Goal: Information Seeking & Learning: Learn about a topic

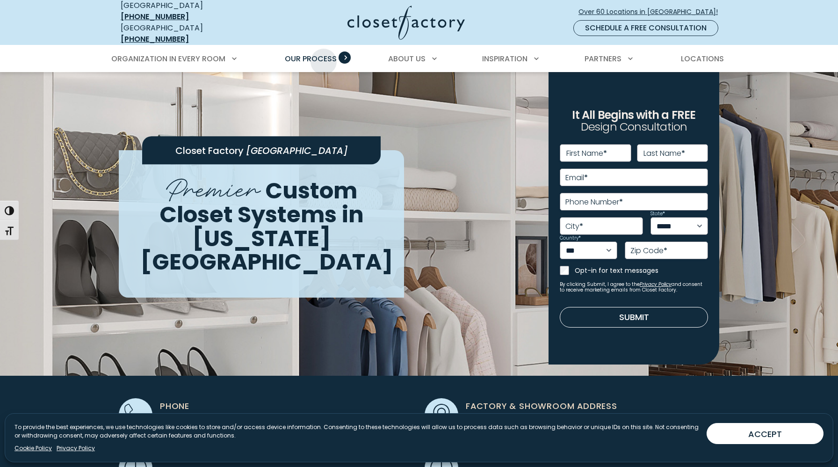
click at [324, 55] on span "Our Process" at bounding box center [311, 58] width 52 height 11
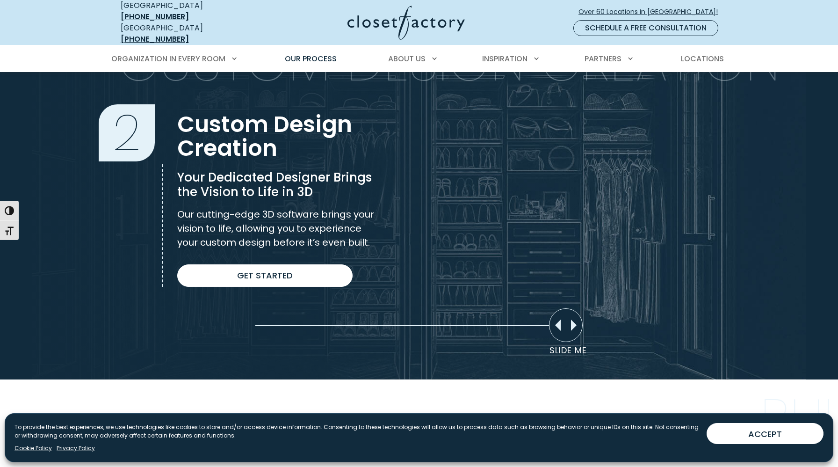
scroll to position [631, 0]
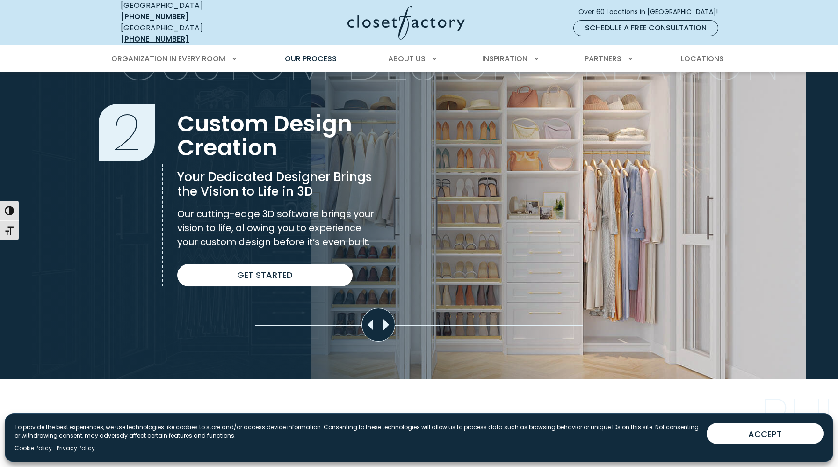
drag, startPoint x: 563, startPoint y: 318, endPoint x: 320, endPoint y: 350, distance: 244.4
click at [322, 348] on section "Custom Design Creation 2 Custom Design Creation Your Dedicated Designer Brings …" at bounding box center [419, 193] width 838 height 370
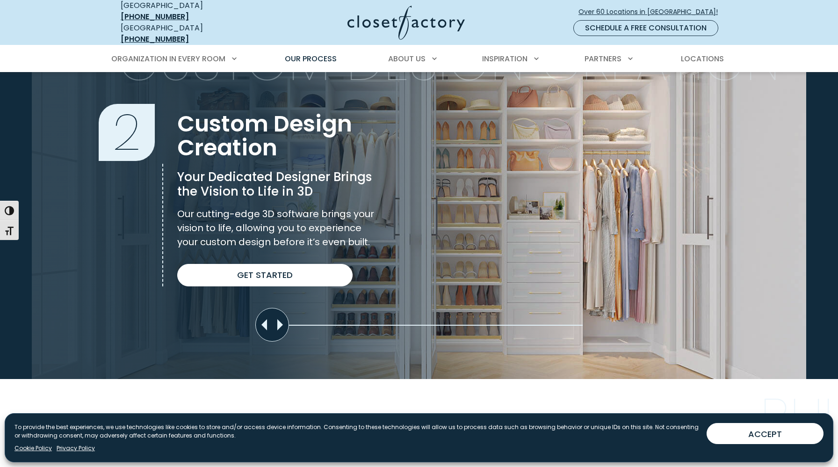
drag, startPoint x: 338, startPoint y: 316, endPoint x: 214, endPoint y: 335, distance: 125.4
click at [214, 335] on section "Custom Design Creation 2 Custom Design Creation Your Dedicated Designer Brings …" at bounding box center [419, 193] width 838 height 370
click at [243, 264] on link "Get Started" at bounding box center [264, 275] width 175 height 22
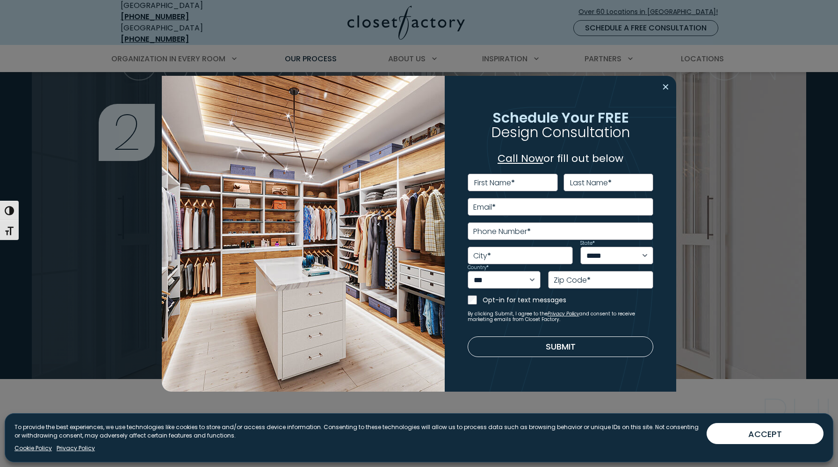
click at [665, 88] on button "Close modal" at bounding box center [666, 87] width 14 height 15
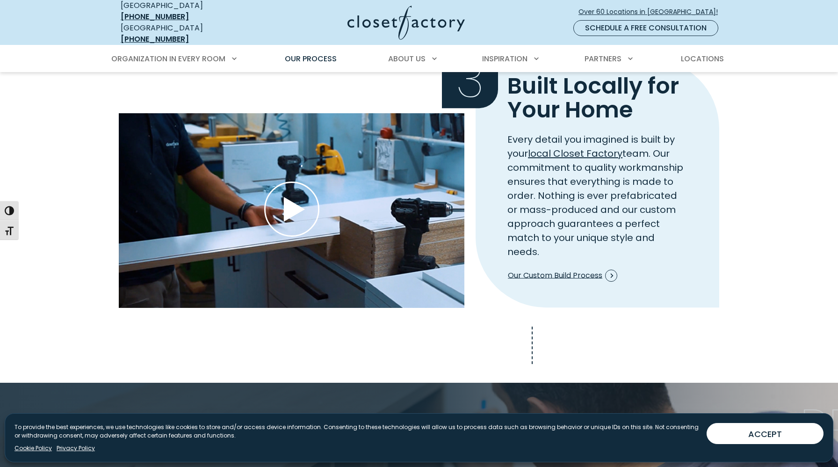
scroll to position [1007, 0]
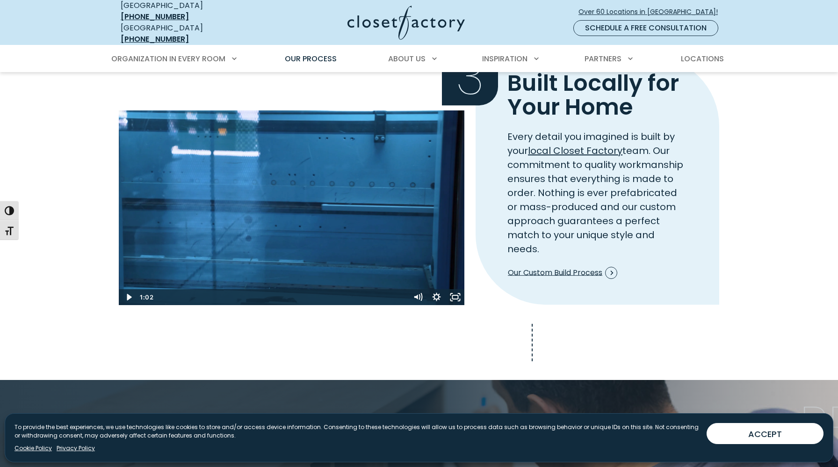
click at [282, 205] on icon "Play Wistia video" at bounding box center [291, 206] width 55 height 55
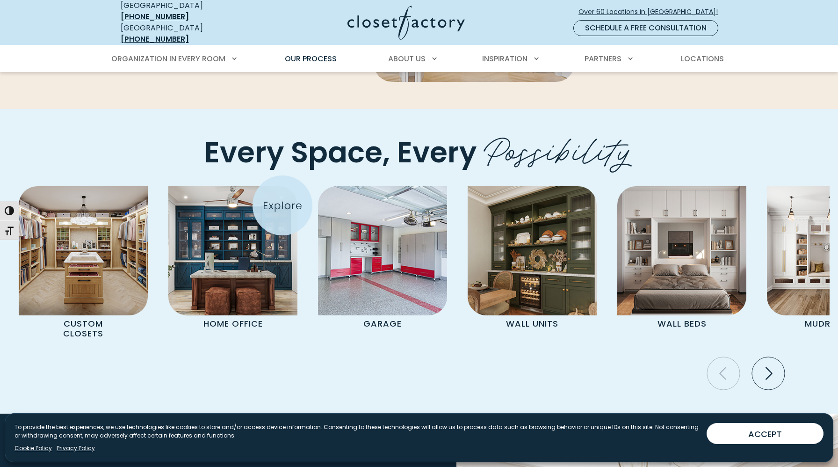
scroll to position [1860, 0]
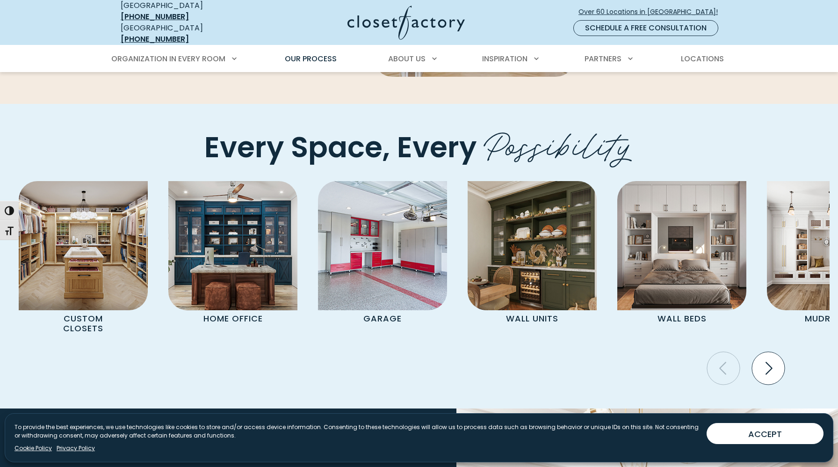
click at [772, 352] on icon "Next slide" at bounding box center [768, 368] width 33 height 33
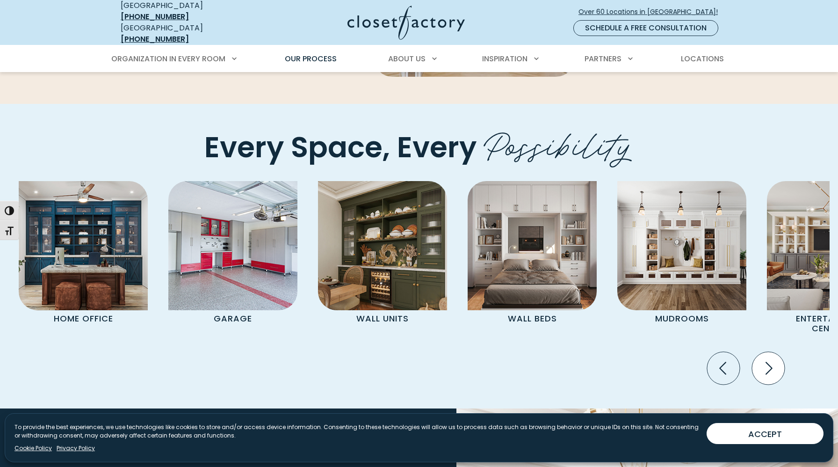
click at [772, 353] on icon "Next slide" at bounding box center [768, 368] width 33 height 33
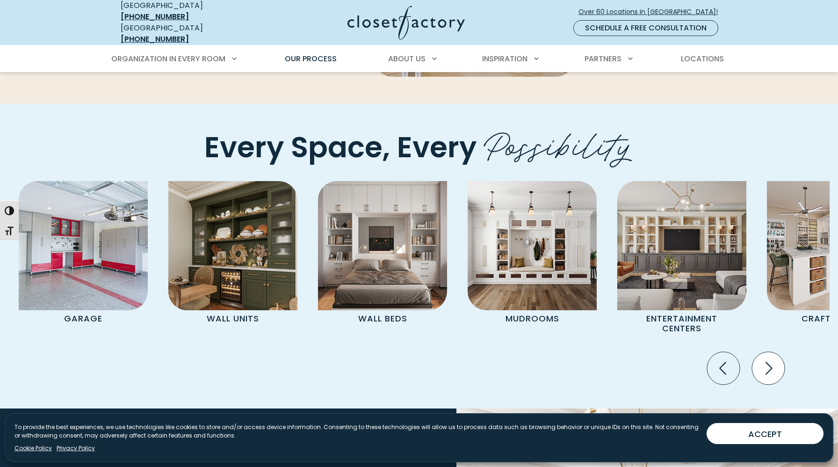
click at [772, 353] on icon "Next slide" at bounding box center [768, 368] width 33 height 33
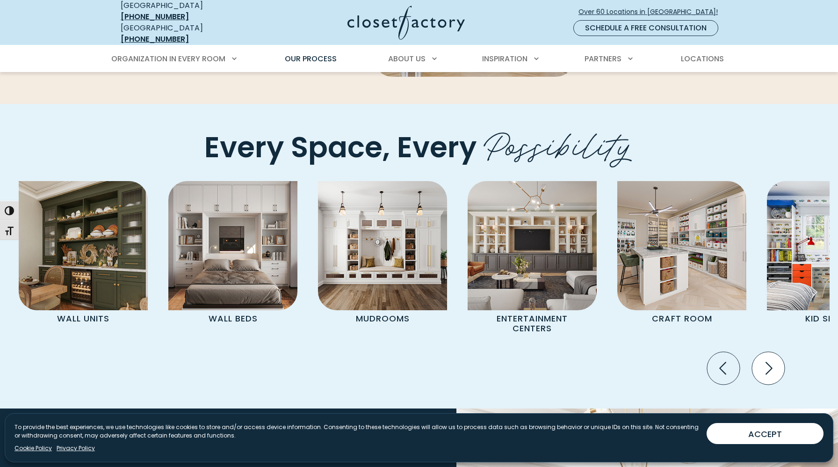
click at [772, 353] on icon "Next slide" at bounding box center [768, 368] width 33 height 33
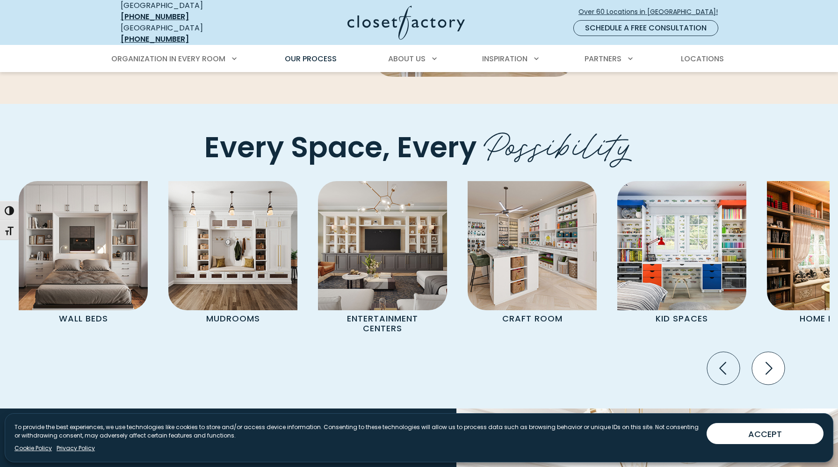
click at [772, 353] on icon "Next slide" at bounding box center [768, 368] width 33 height 33
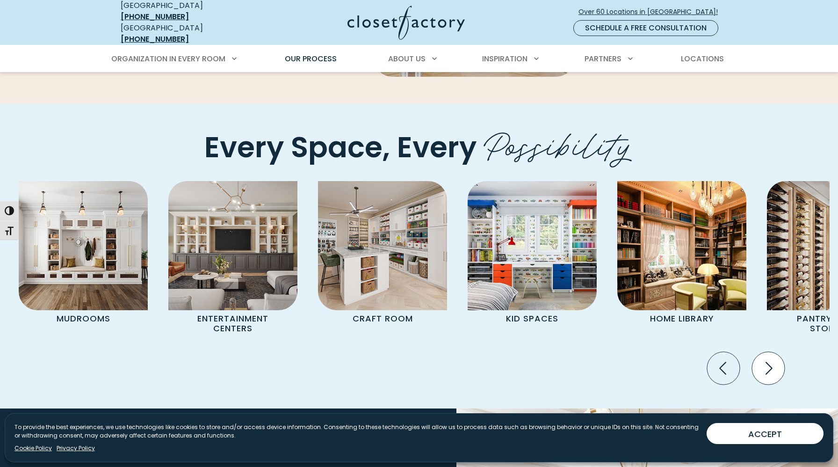
click at [772, 353] on icon "Next slide" at bounding box center [768, 368] width 33 height 33
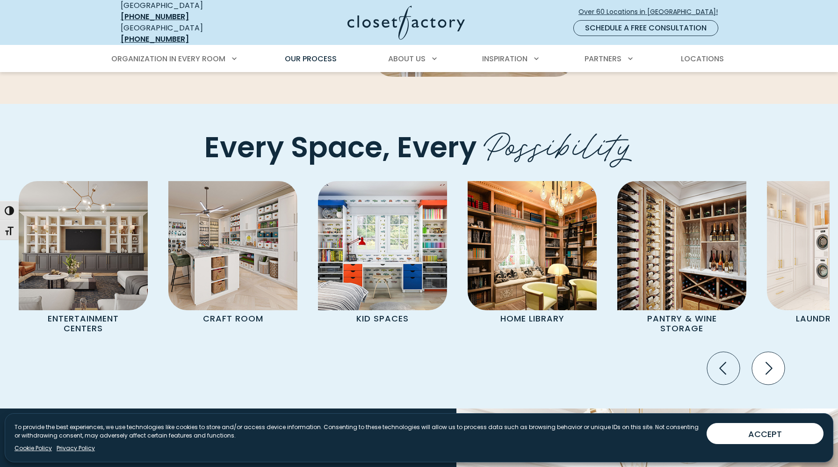
click at [772, 353] on icon "Next slide" at bounding box center [768, 368] width 33 height 33
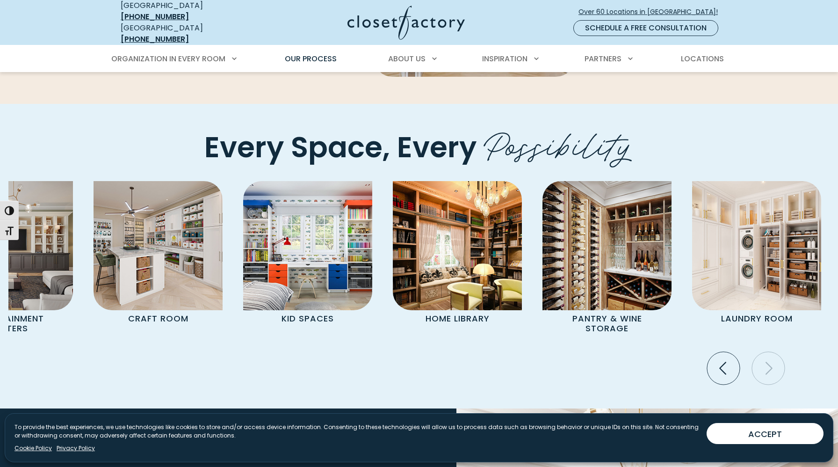
click at [772, 353] on icon "Next slide" at bounding box center [768, 368] width 33 height 33
click at [737, 231] on img "Pages Gallery" at bounding box center [756, 245] width 129 height 129
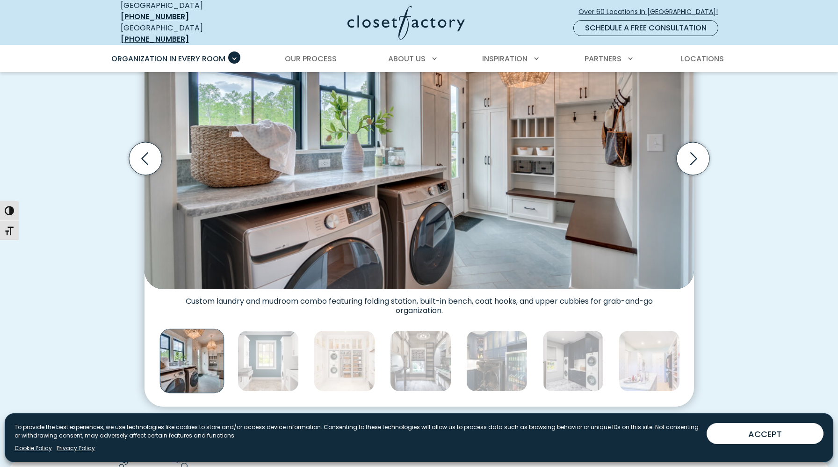
scroll to position [346, 0]
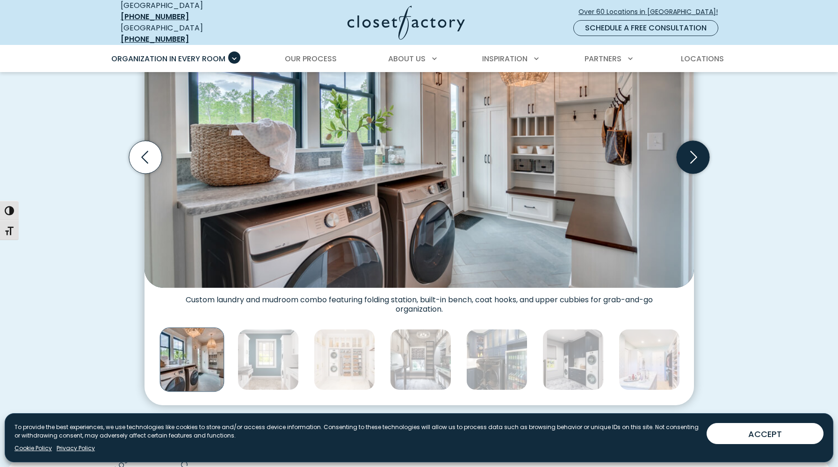
click at [691, 151] on icon "Next slide" at bounding box center [692, 157] width 33 height 33
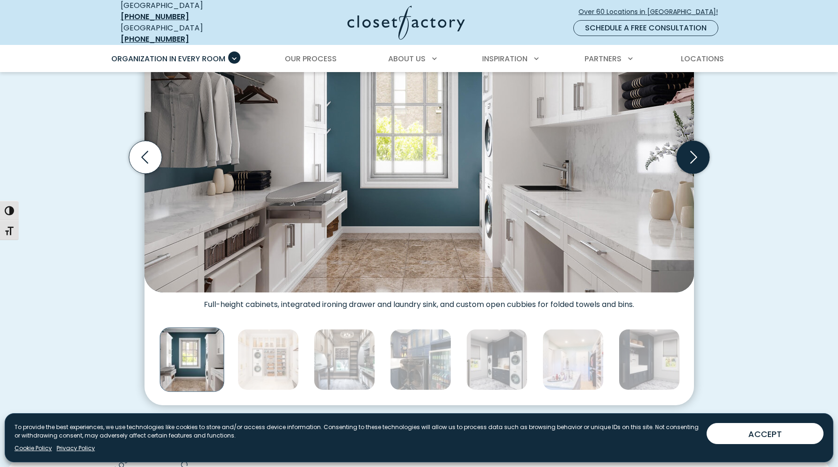
click at [691, 151] on icon "Next slide" at bounding box center [692, 157] width 33 height 33
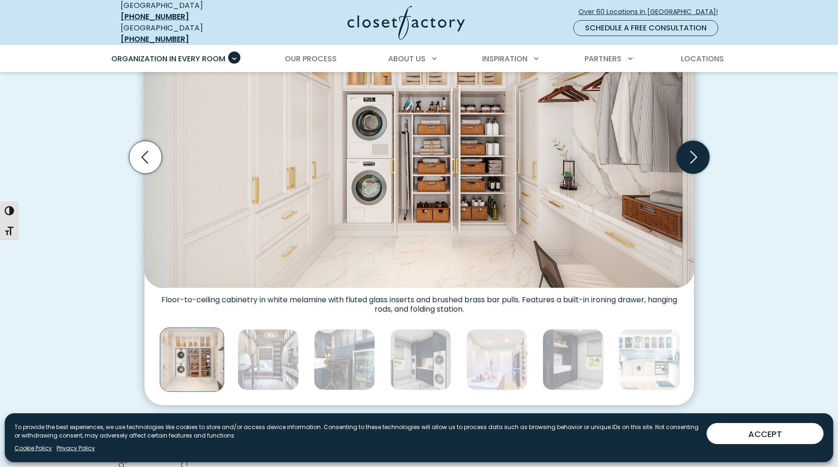
click at [691, 151] on icon "Next slide" at bounding box center [692, 157] width 33 height 33
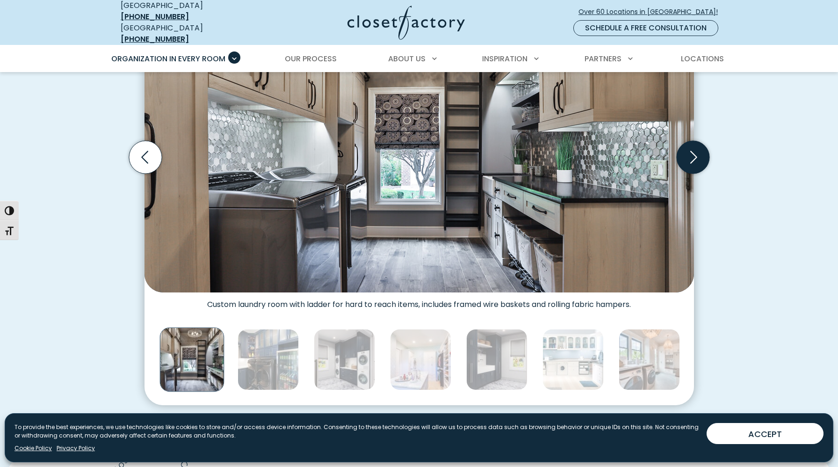
click at [691, 151] on icon "Next slide" at bounding box center [692, 157] width 33 height 33
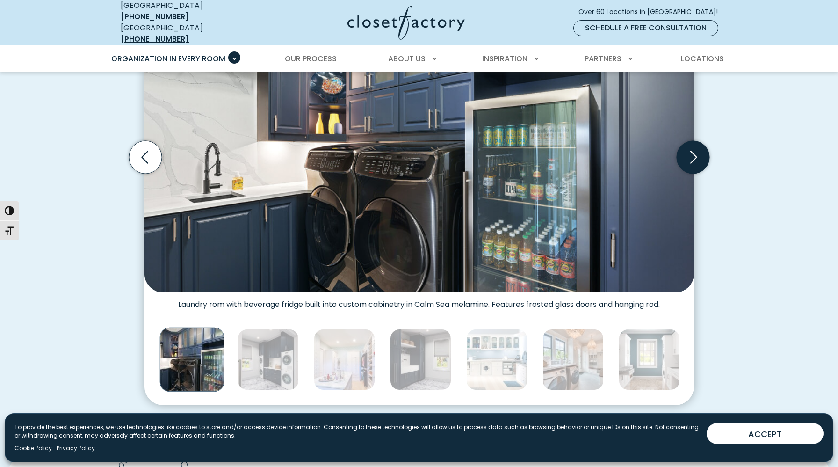
click at [691, 151] on icon "Next slide" at bounding box center [692, 157] width 33 height 33
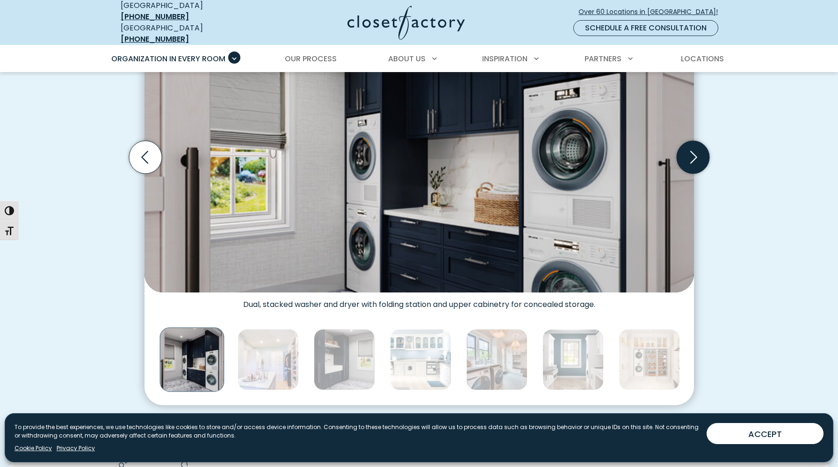
click at [691, 151] on icon "Next slide" at bounding box center [692, 157] width 33 height 33
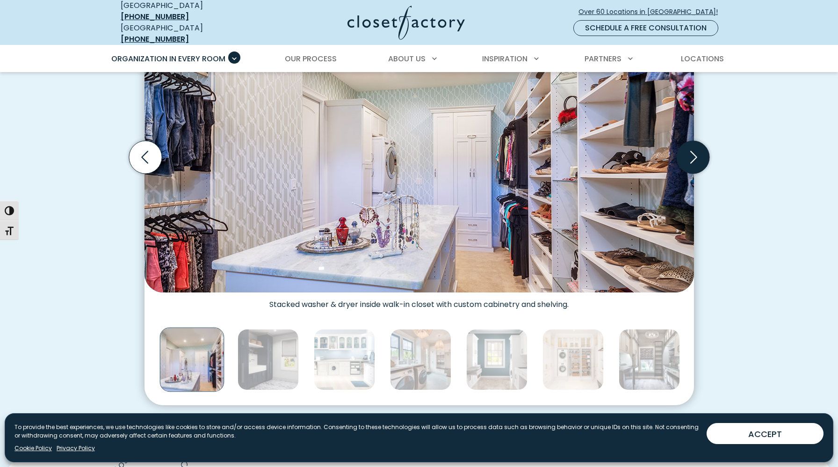
click at [691, 151] on icon "Next slide" at bounding box center [692, 157] width 33 height 33
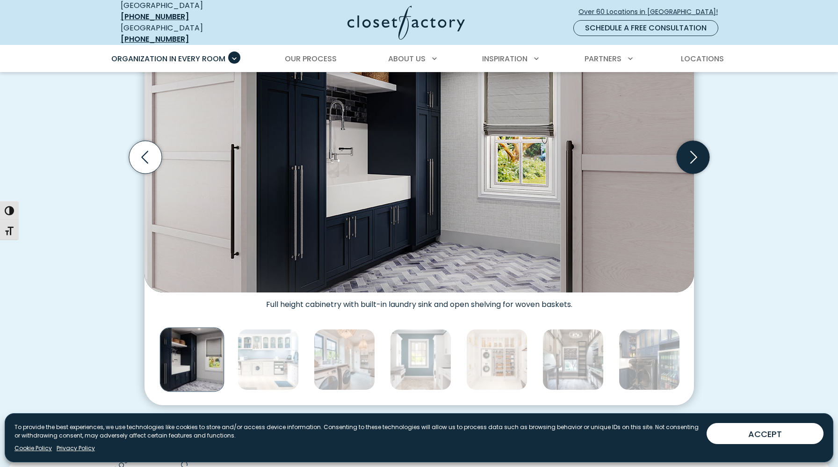
click at [691, 151] on icon "Next slide" at bounding box center [692, 157] width 33 height 33
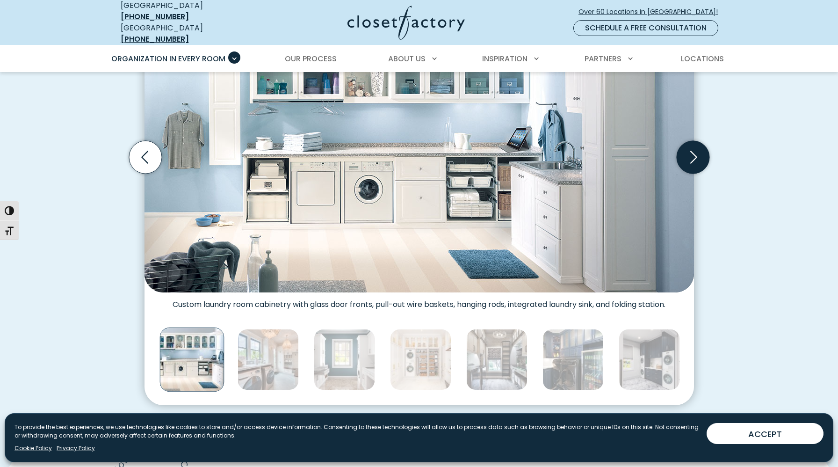
click at [691, 151] on icon "Next slide" at bounding box center [692, 157] width 33 height 33
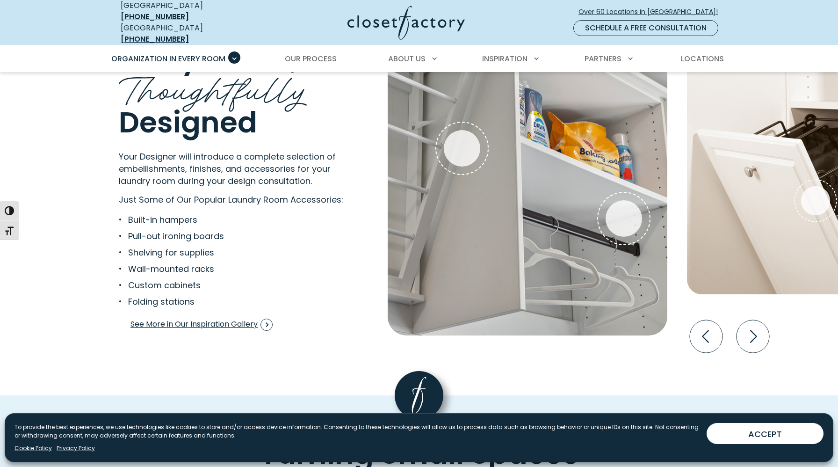
scroll to position [1753, 0]
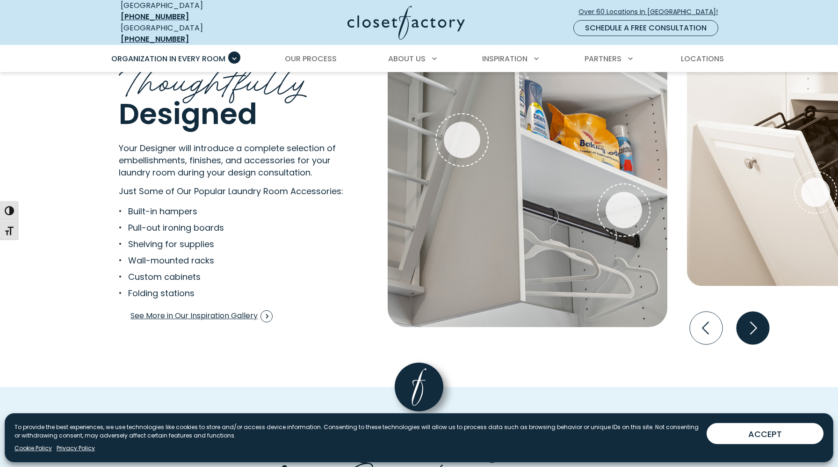
click at [750, 319] on icon "Next slide" at bounding box center [753, 327] width 33 height 33
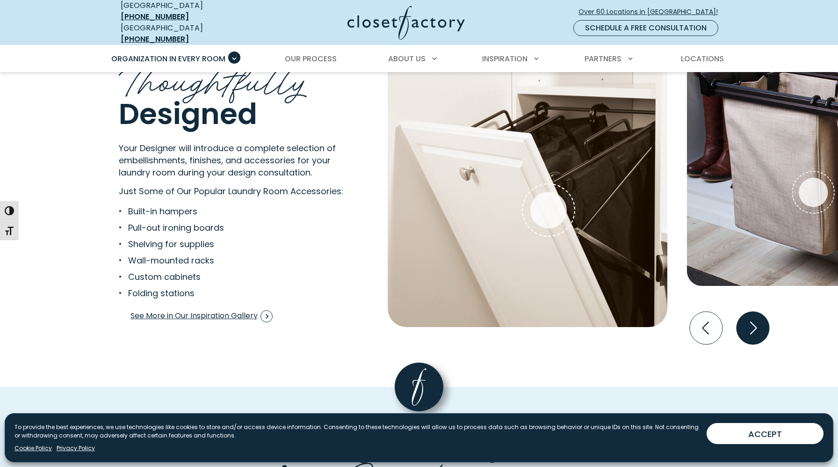
click at [750, 319] on icon "Next slide" at bounding box center [753, 327] width 33 height 33
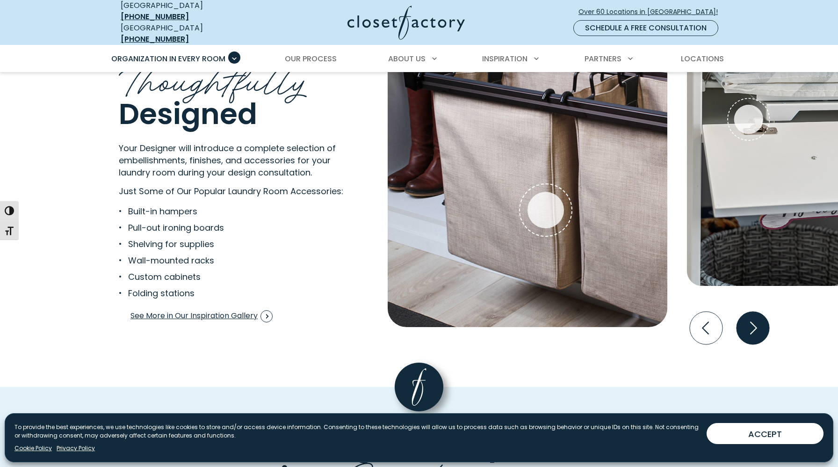
click at [750, 319] on icon "Next slide" at bounding box center [753, 327] width 33 height 33
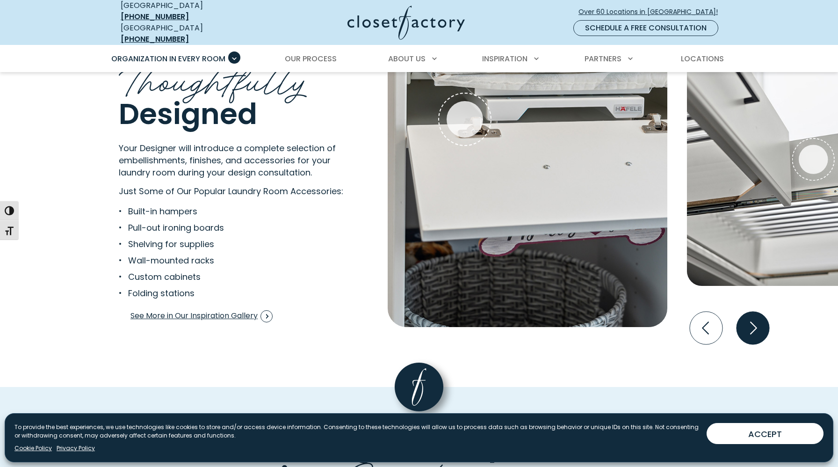
click at [750, 319] on icon "Next slide" at bounding box center [753, 327] width 33 height 33
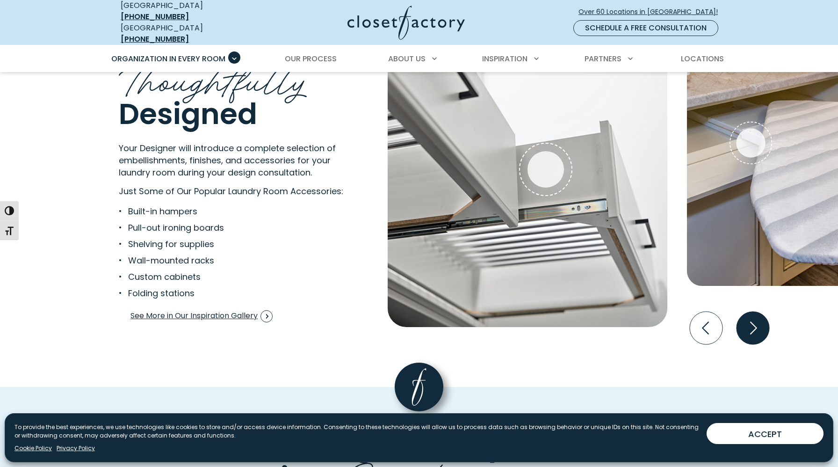
click at [750, 319] on icon "Next slide" at bounding box center [753, 327] width 33 height 33
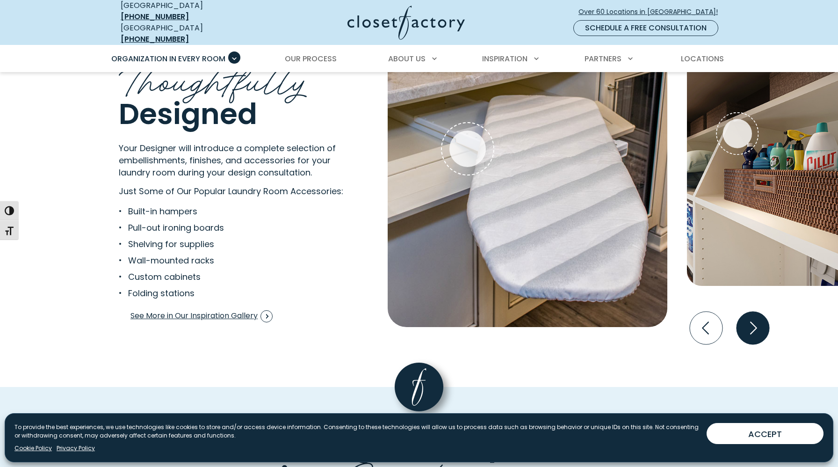
click at [750, 319] on icon "Next slide" at bounding box center [753, 327] width 33 height 33
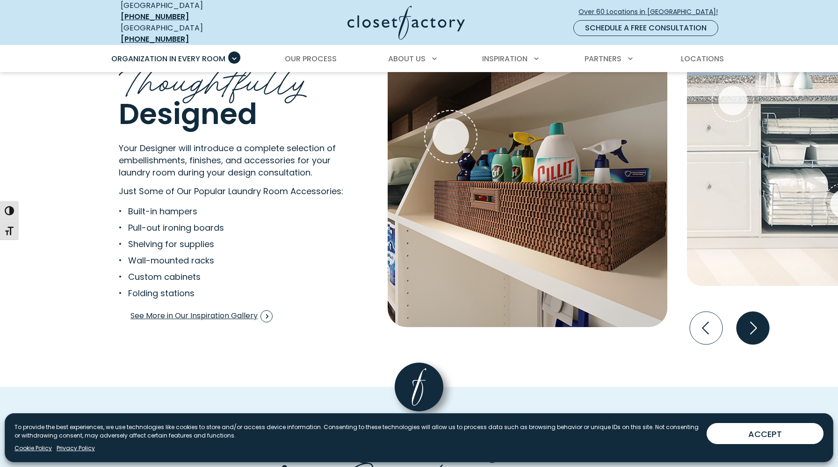
click at [750, 319] on icon "Next slide" at bounding box center [753, 327] width 33 height 33
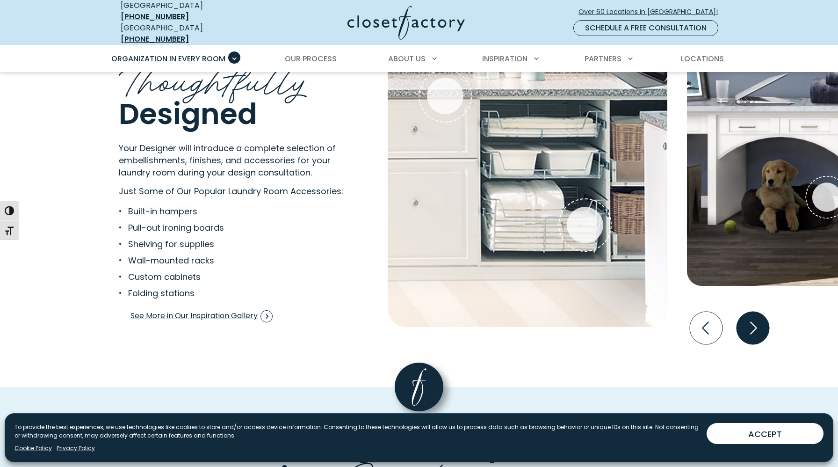
click at [750, 319] on icon "Next slide" at bounding box center [753, 327] width 33 height 33
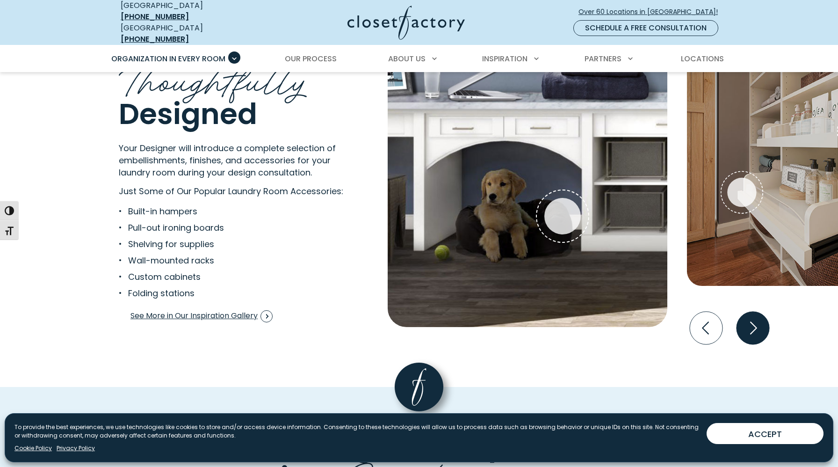
click at [750, 319] on icon "Next slide" at bounding box center [753, 327] width 33 height 33
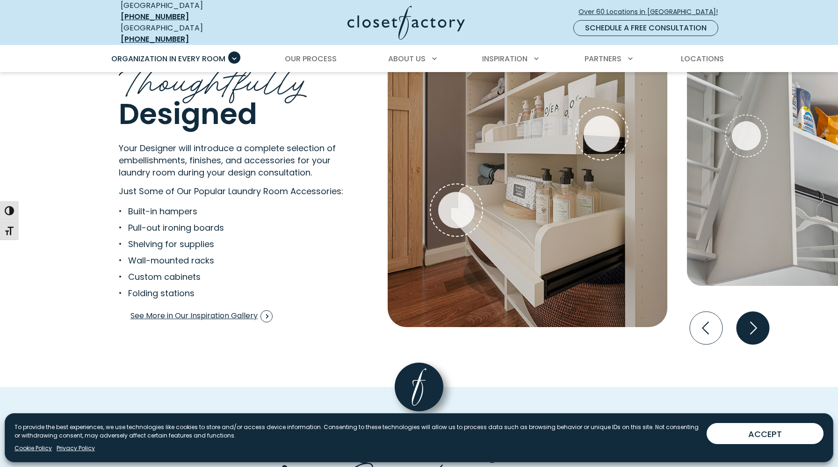
click at [750, 319] on icon "Next slide" at bounding box center [753, 327] width 33 height 33
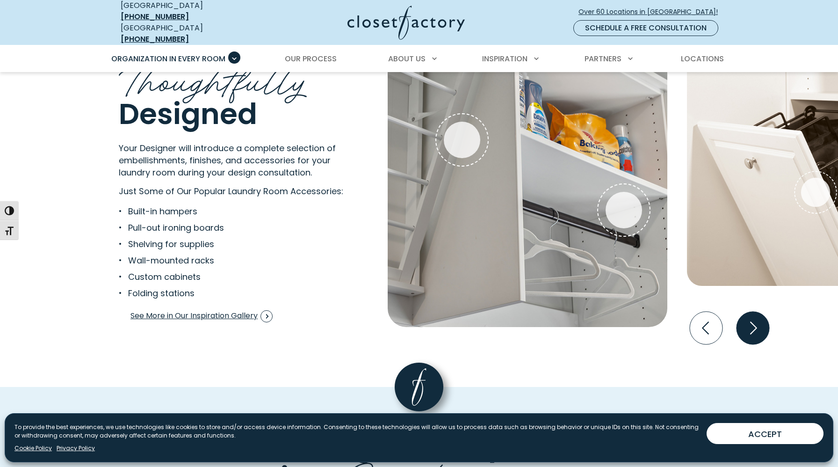
click at [750, 319] on icon "Next slide" at bounding box center [753, 327] width 33 height 33
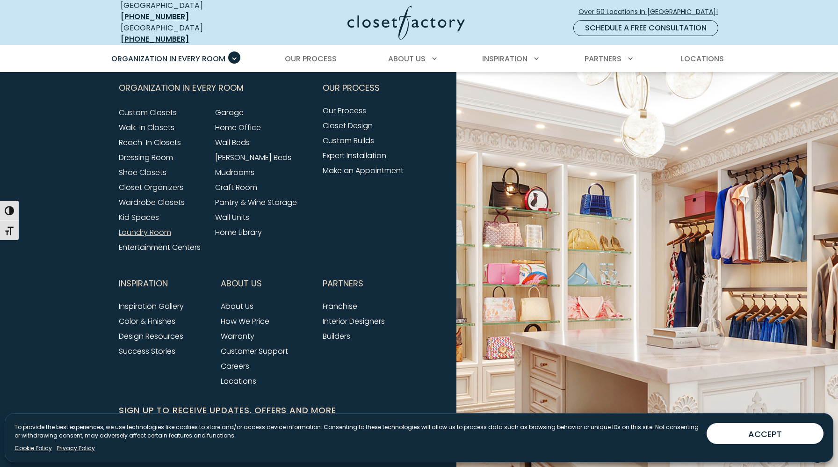
scroll to position [3017, 0]
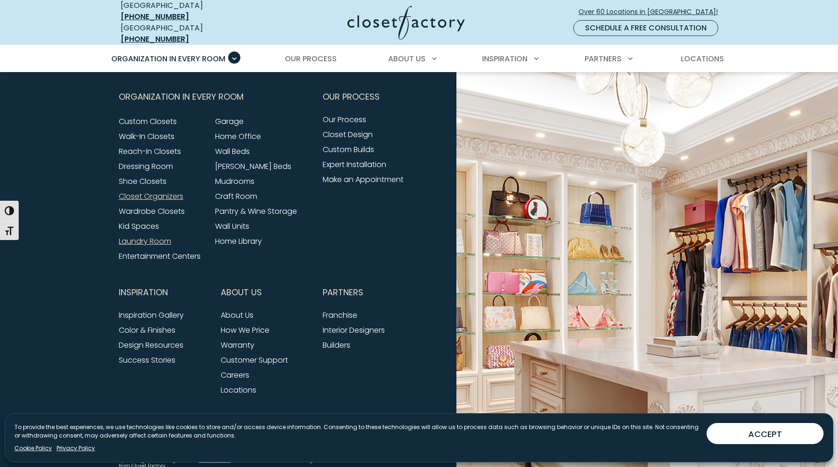
click at [174, 191] on link "Closet Organizers" at bounding box center [151, 196] width 65 height 11
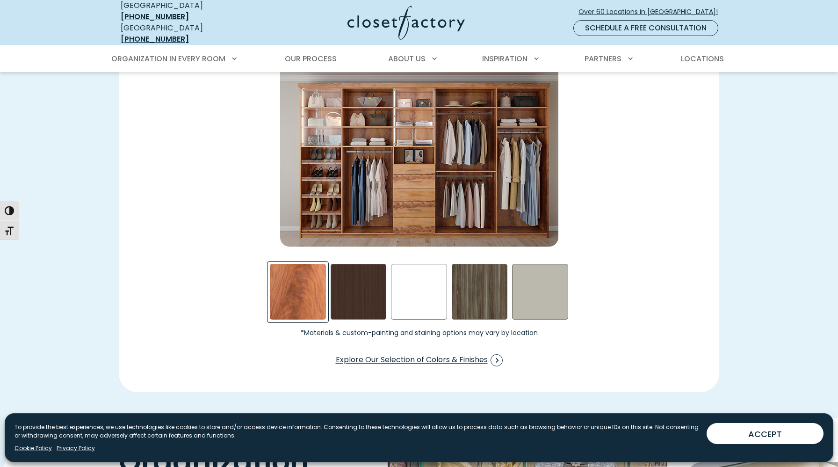
scroll to position [1389, 0]
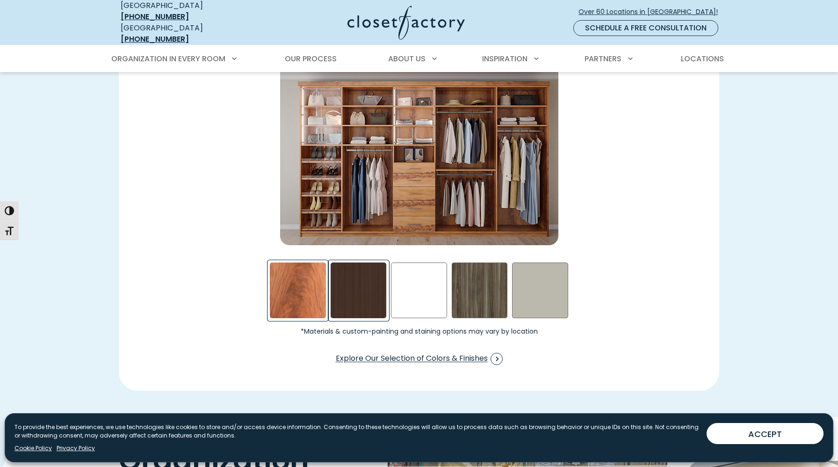
click at [339, 279] on div "Dark Chocolate Swatch" at bounding box center [359, 290] width 56 height 56
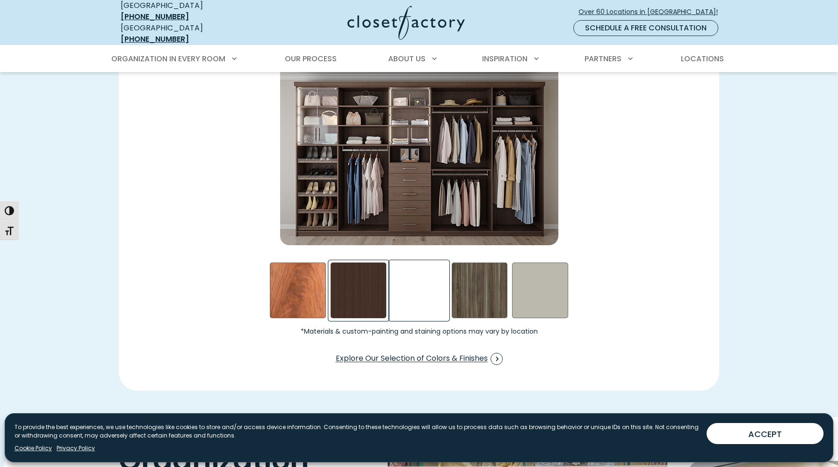
click at [393, 281] on div "White - High Gloss Swatch" at bounding box center [419, 290] width 56 height 56
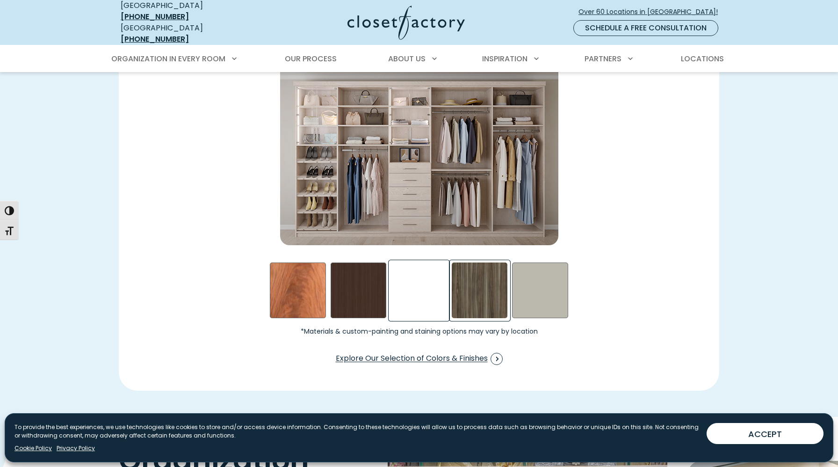
click at [456, 279] on div "Sunday Stroll Swatch" at bounding box center [480, 290] width 56 height 56
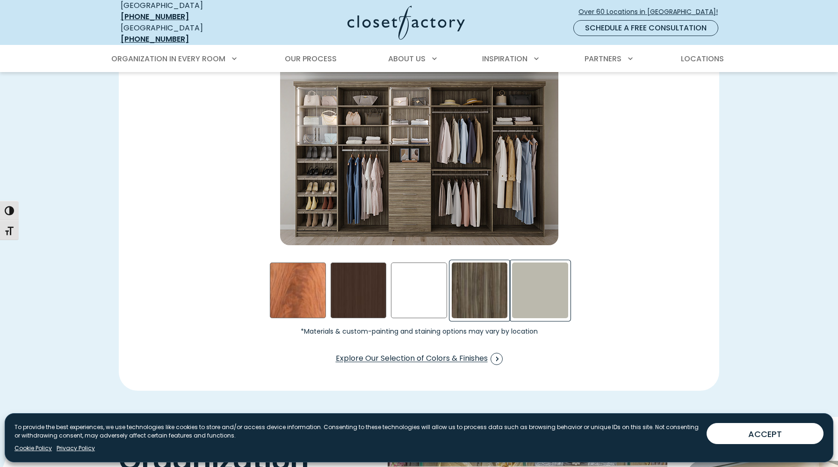
click at [521, 277] on div "Dove Grey Swatch" at bounding box center [540, 290] width 56 height 56
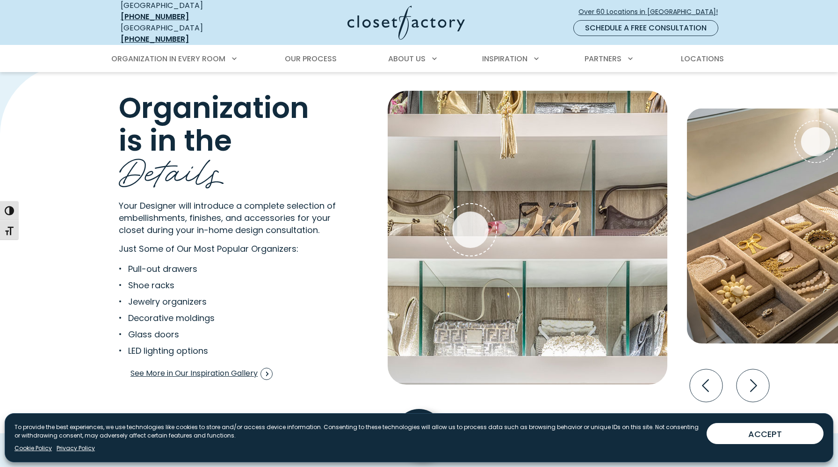
scroll to position [1744, 0]
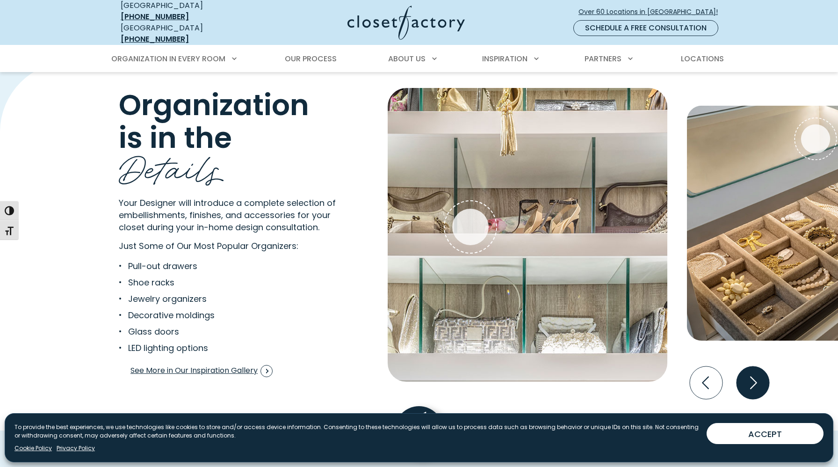
click at [749, 381] on icon "Next slide" at bounding box center [753, 382] width 33 height 33
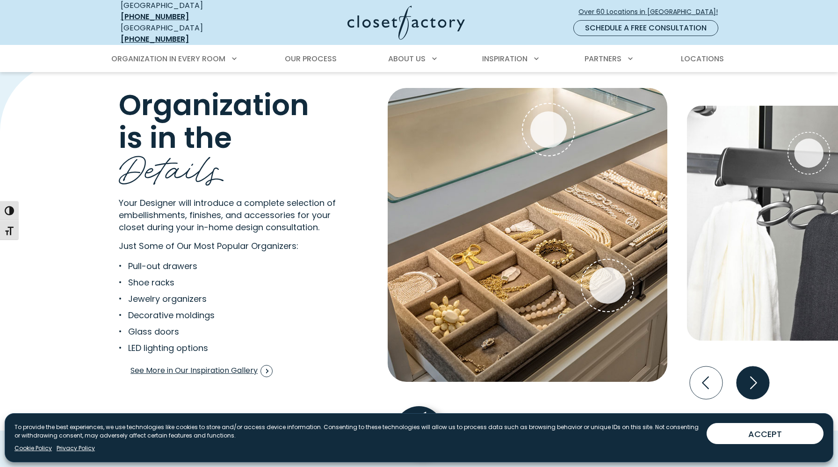
click at [749, 381] on icon "Next slide" at bounding box center [753, 382] width 33 height 33
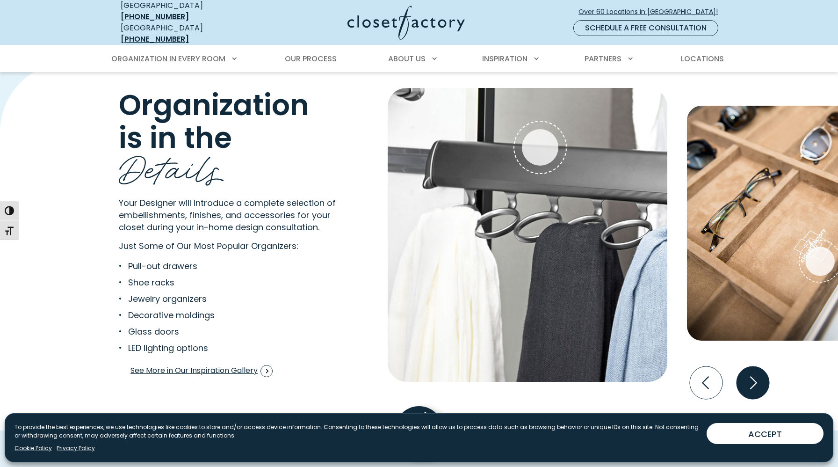
click at [749, 381] on icon "Next slide" at bounding box center [753, 382] width 33 height 33
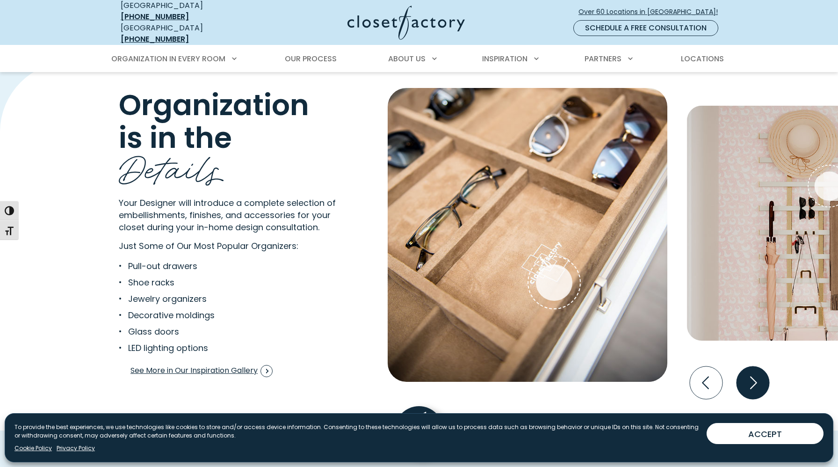
click at [749, 381] on icon "Next slide" at bounding box center [753, 382] width 33 height 33
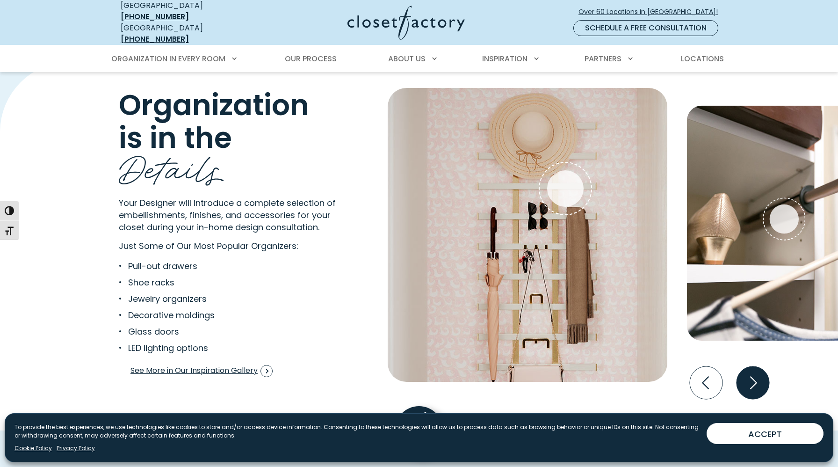
click at [749, 381] on icon "Next slide" at bounding box center [753, 382] width 33 height 33
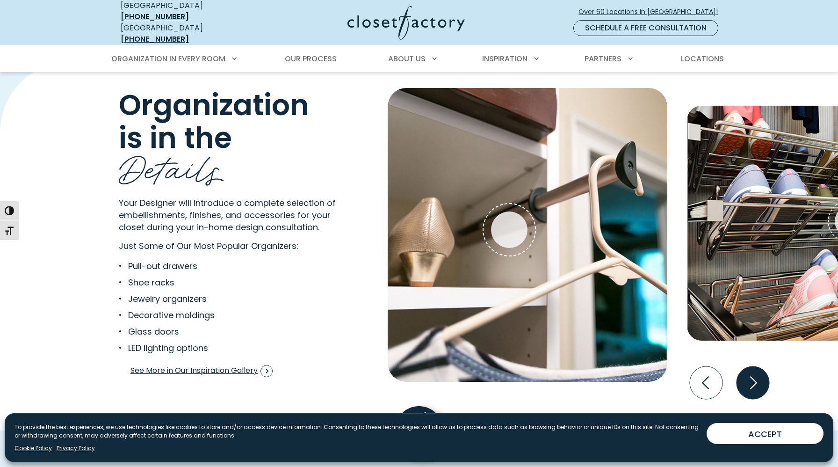
click at [749, 381] on icon "Next slide" at bounding box center [753, 382] width 33 height 33
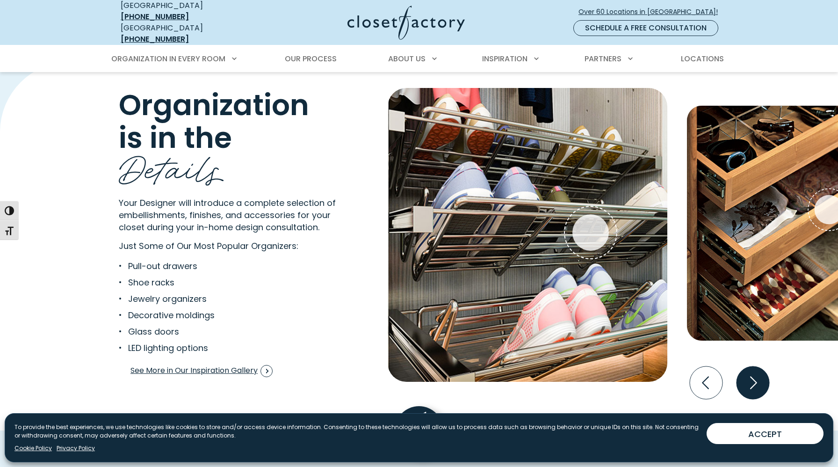
click at [749, 381] on icon "Next slide" at bounding box center [753, 382] width 33 height 33
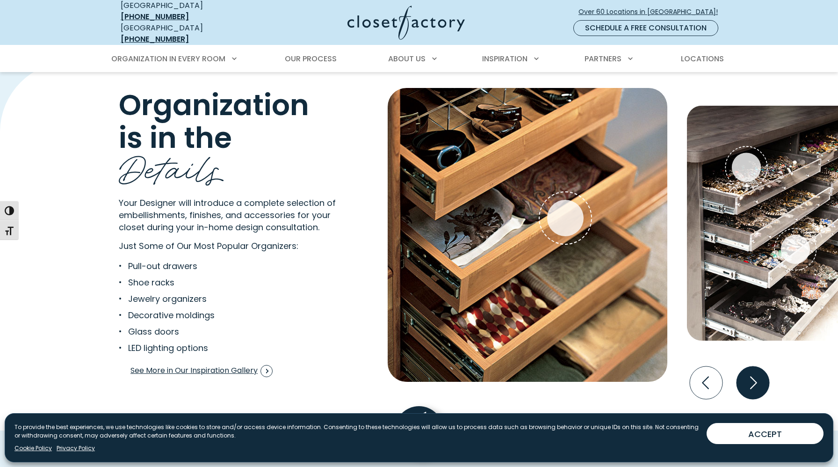
click at [749, 381] on icon "Next slide" at bounding box center [753, 382] width 33 height 33
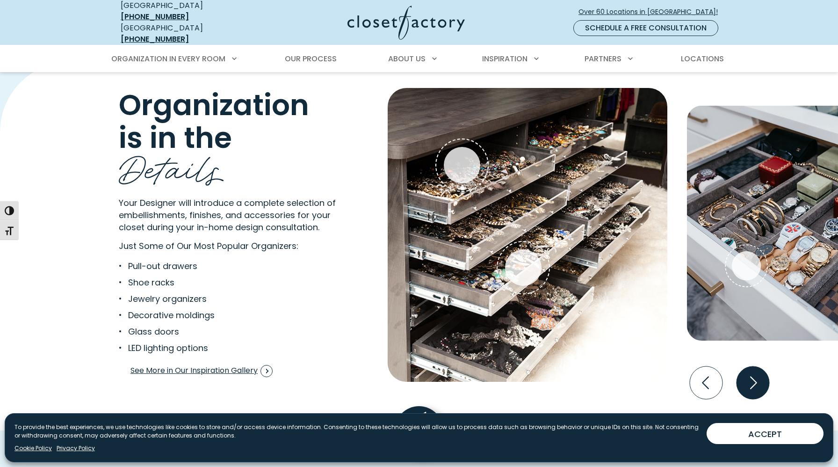
click at [749, 381] on icon "Next slide" at bounding box center [753, 382] width 33 height 33
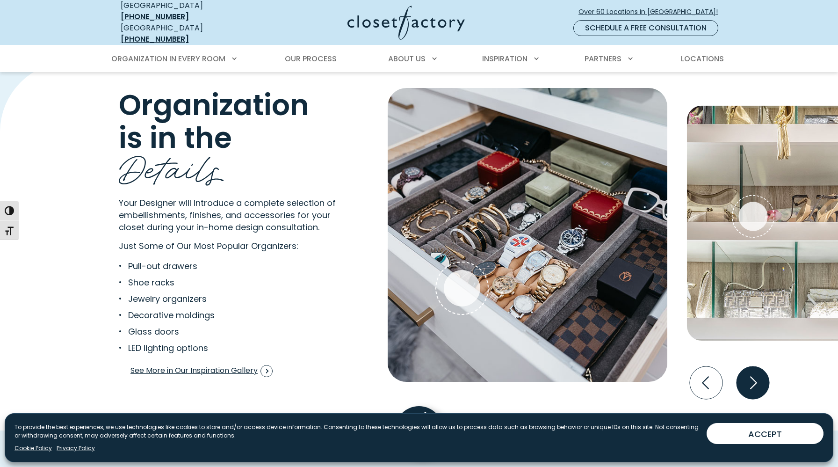
click at [749, 381] on icon "Next slide" at bounding box center [753, 382] width 33 height 33
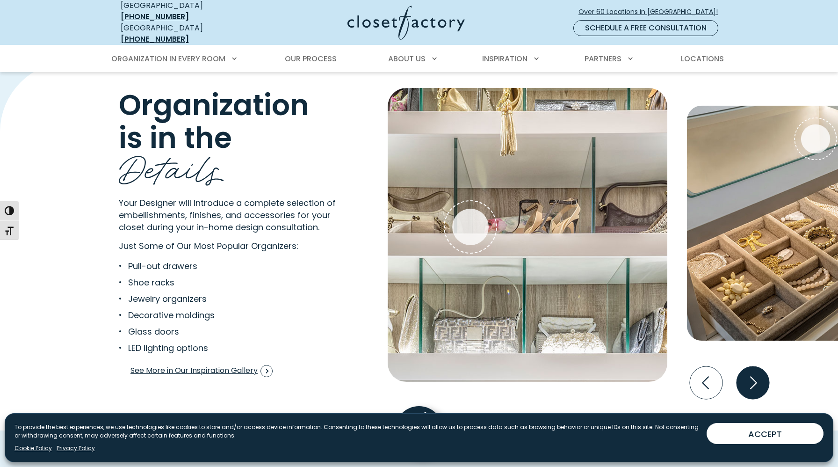
click at [749, 381] on icon "Next slide" at bounding box center [753, 382] width 33 height 33
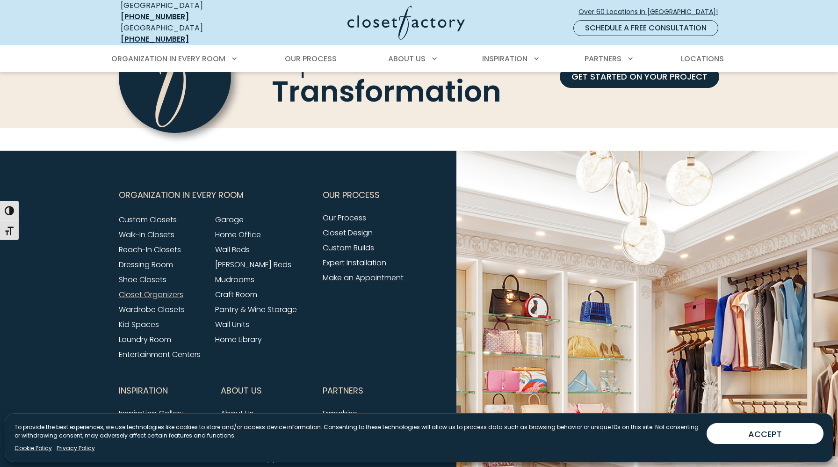
scroll to position [2967, 0]
click at [146, 318] on link "Kid Spaces" at bounding box center [139, 323] width 40 height 11
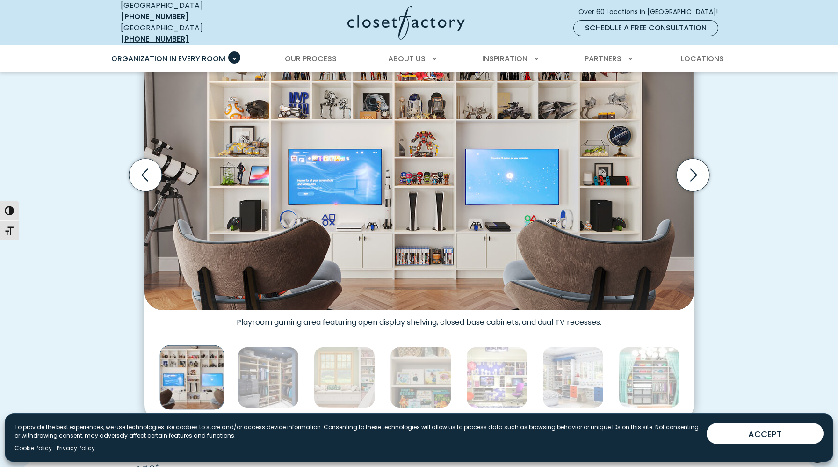
scroll to position [325, 0]
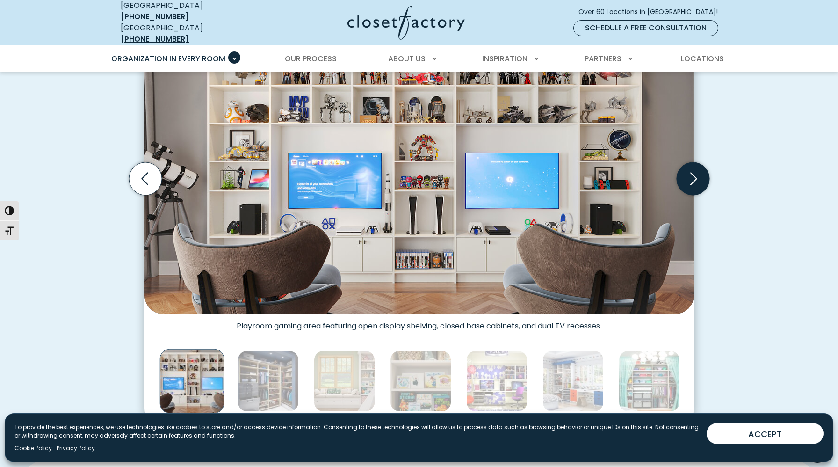
click at [690, 175] on icon "Next slide" at bounding box center [692, 178] width 33 height 33
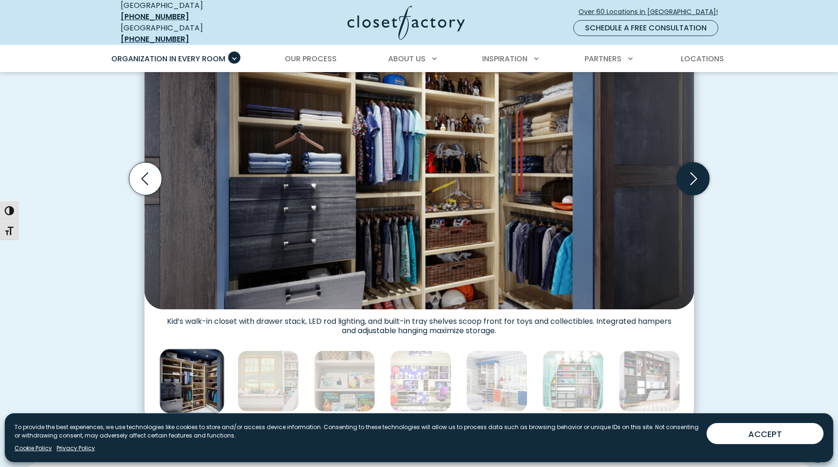
click at [690, 175] on icon "Next slide" at bounding box center [692, 178] width 33 height 33
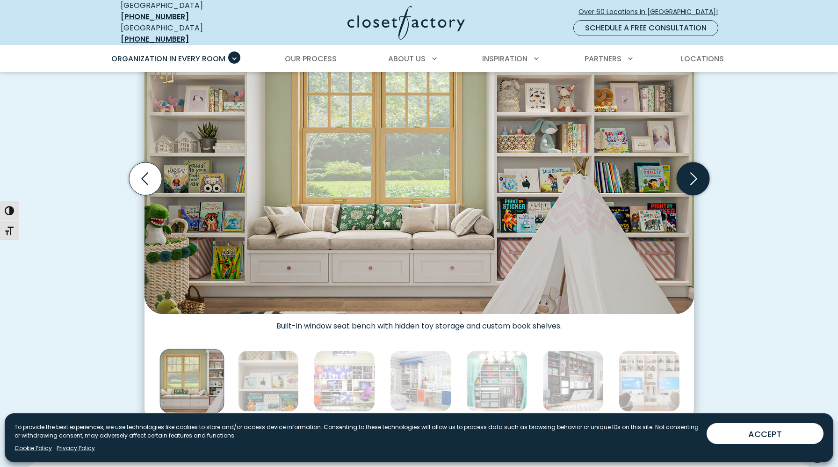
click at [690, 175] on icon "Next slide" at bounding box center [692, 178] width 33 height 33
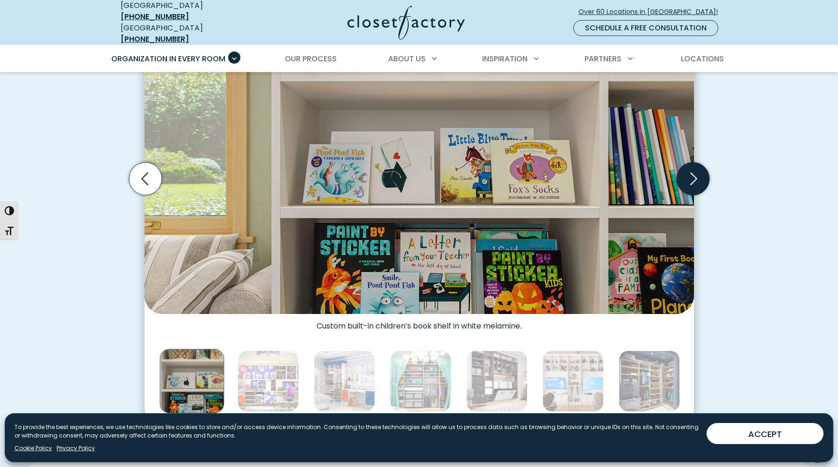
click at [690, 175] on icon "Next slide" at bounding box center [692, 178] width 33 height 33
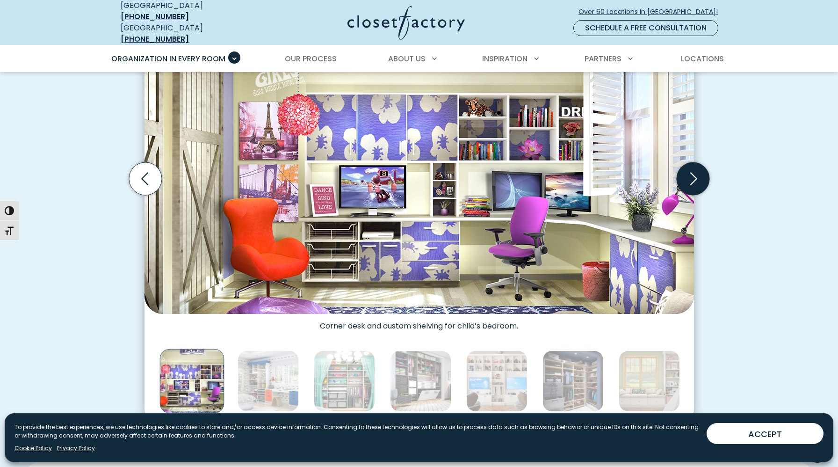
click at [690, 175] on icon "Next slide" at bounding box center [692, 178] width 33 height 33
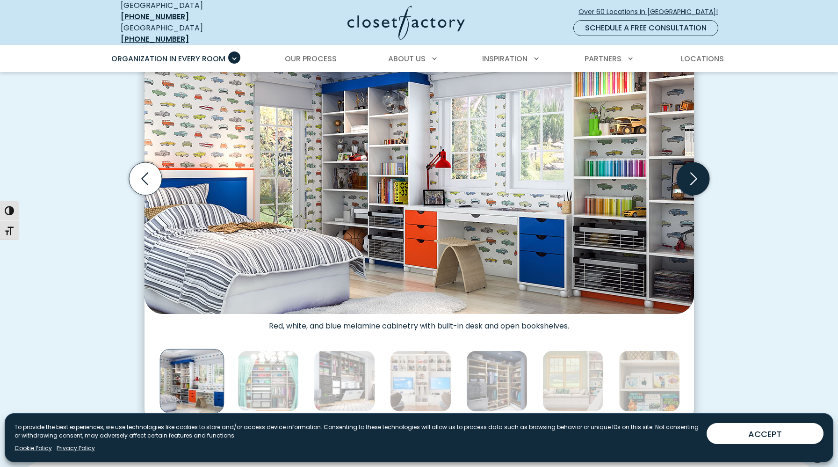
click at [690, 176] on icon "Next slide" at bounding box center [692, 178] width 33 height 33
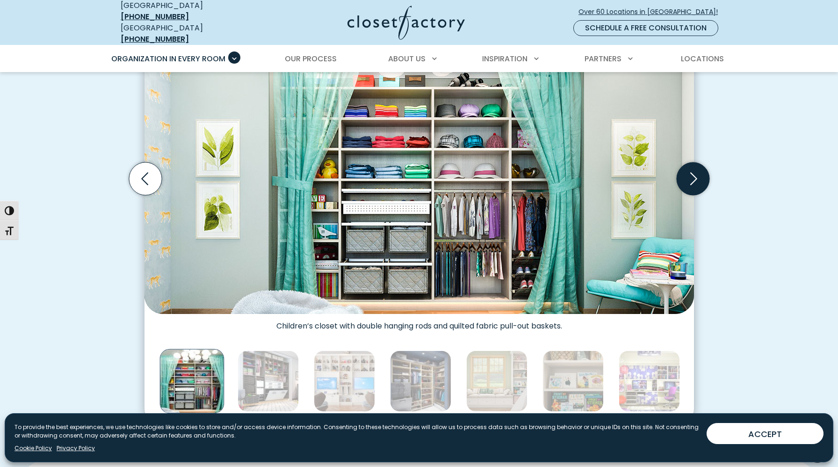
click at [690, 176] on icon "Next slide" at bounding box center [692, 178] width 33 height 33
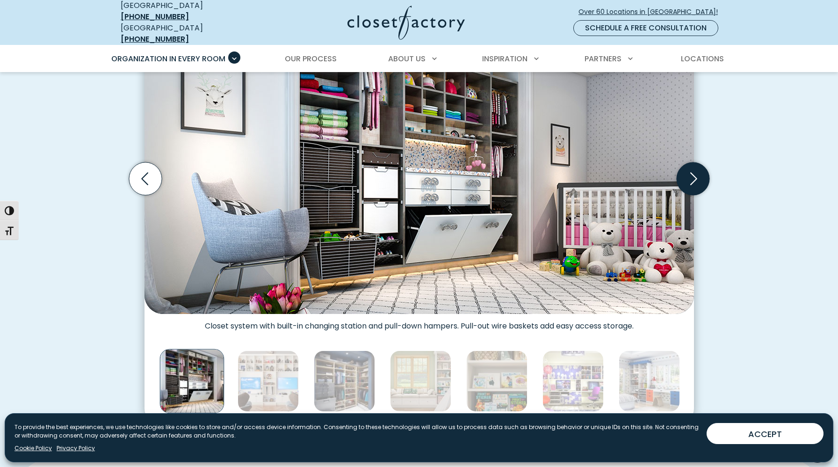
click at [690, 176] on icon "Next slide" at bounding box center [692, 178] width 33 height 33
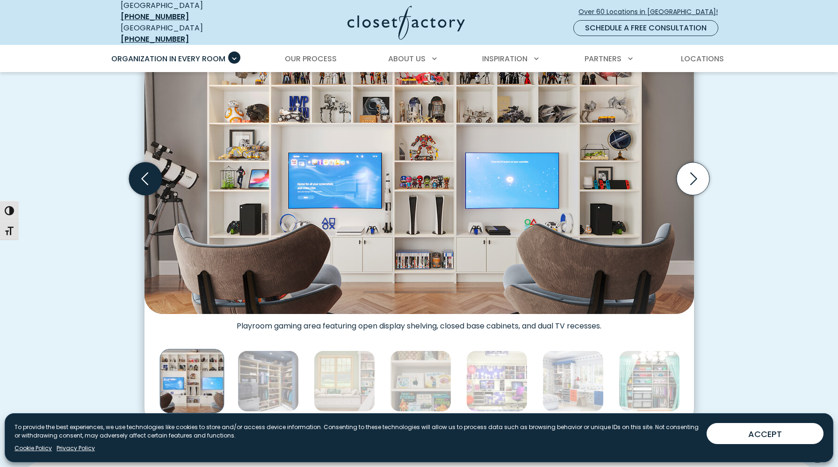
click at [152, 181] on icon "Previous slide" at bounding box center [145, 178] width 33 height 33
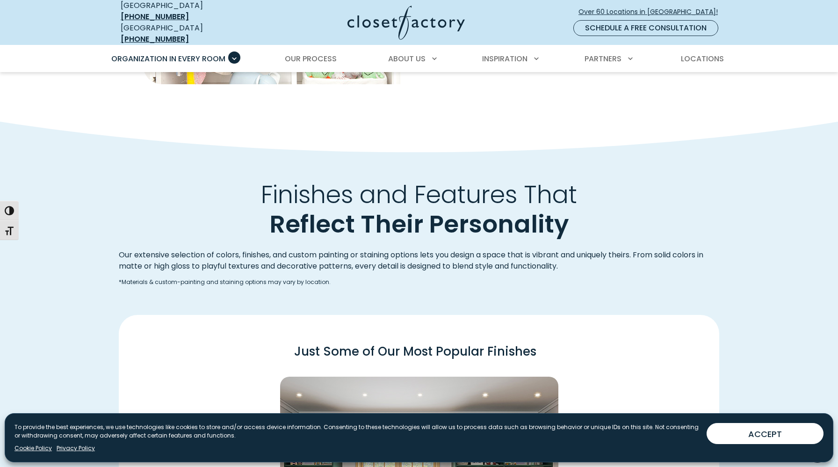
scroll to position [999, 0]
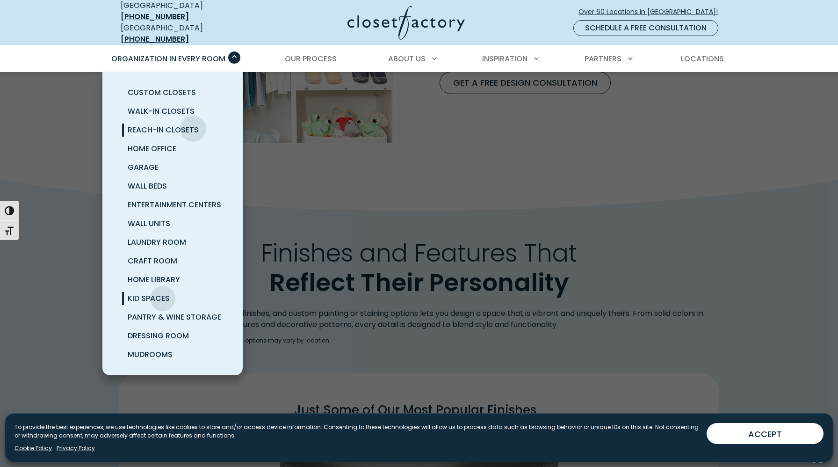
click at [193, 124] on span "Reach-In Closets" at bounding box center [163, 129] width 71 height 11
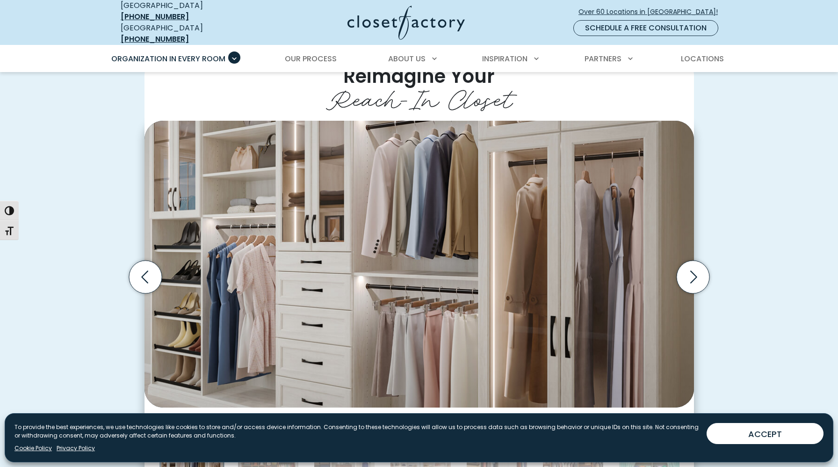
scroll to position [221, 0]
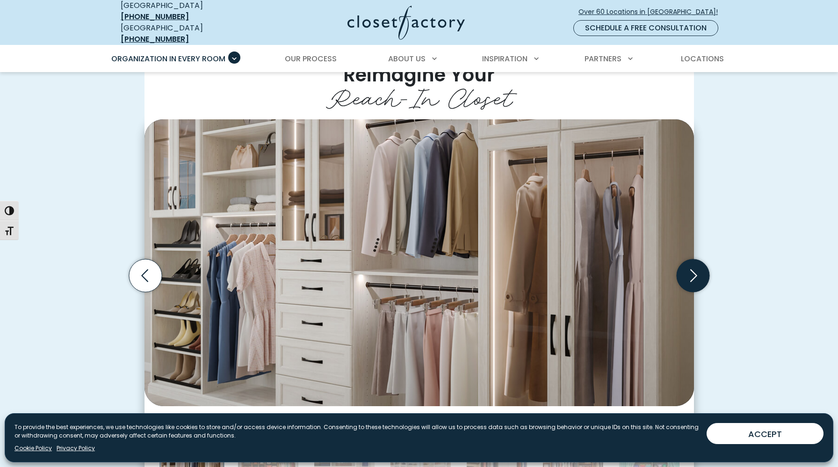
click at [703, 274] on icon "Next slide" at bounding box center [692, 275] width 33 height 33
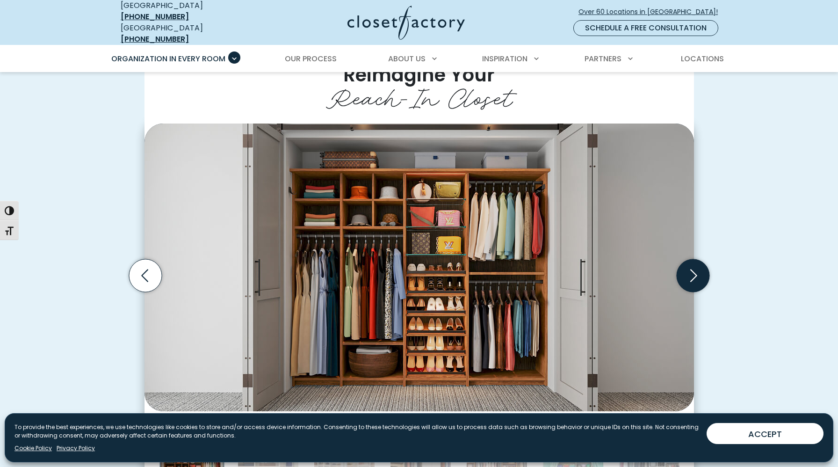
click at [703, 274] on icon "Next slide" at bounding box center [692, 275] width 33 height 33
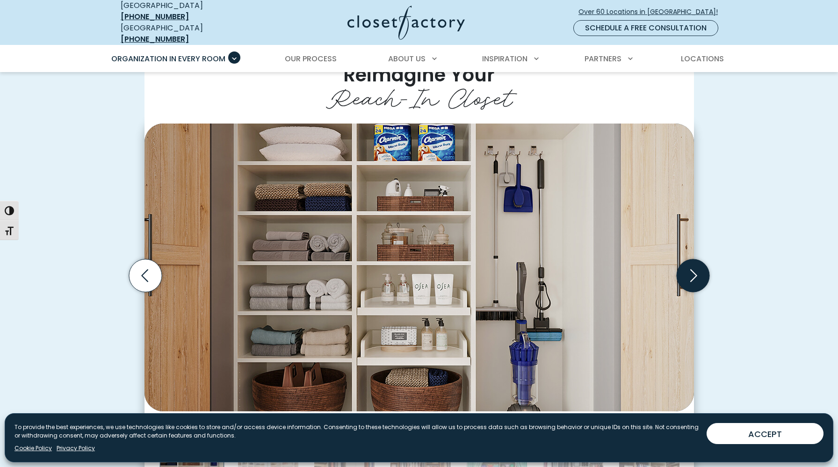
click at [703, 274] on icon "Next slide" at bounding box center [692, 275] width 33 height 33
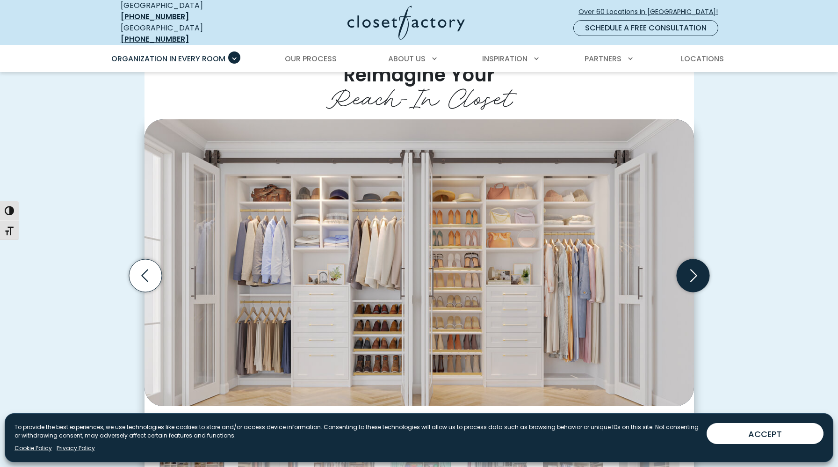
click at [704, 274] on icon "Next slide" at bounding box center [692, 275] width 33 height 33
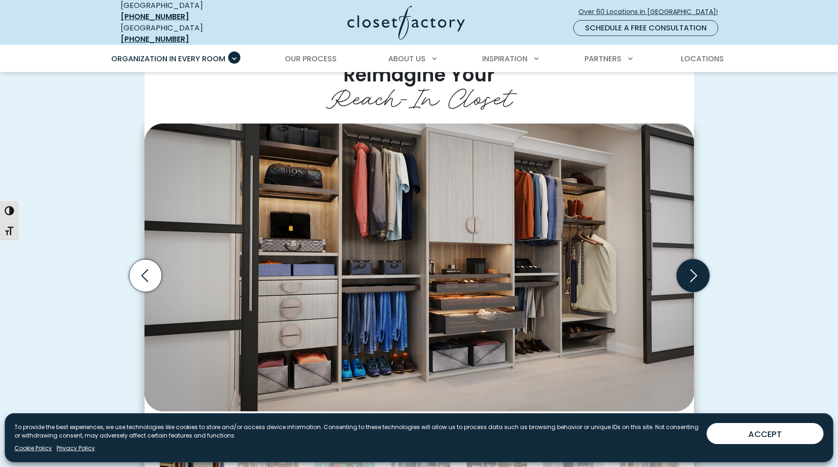
click at [703, 272] on icon "Next slide" at bounding box center [692, 275] width 33 height 33
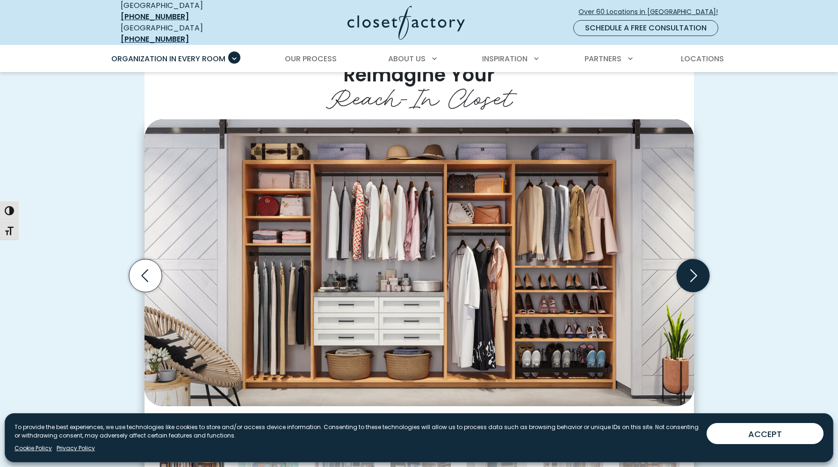
click at [702, 271] on icon "Next slide" at bounding box center [692, 275] width 33 height 33
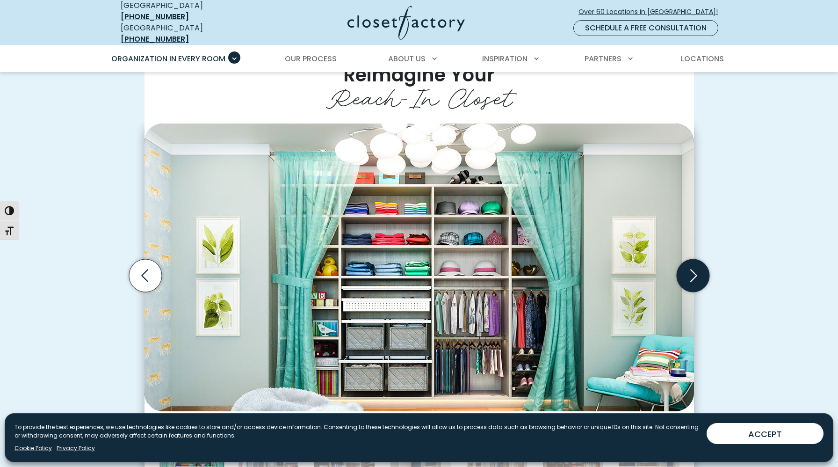
click at [700, 270] on icon "Next slide" at bounding box center [692, 275] width 33 height 33
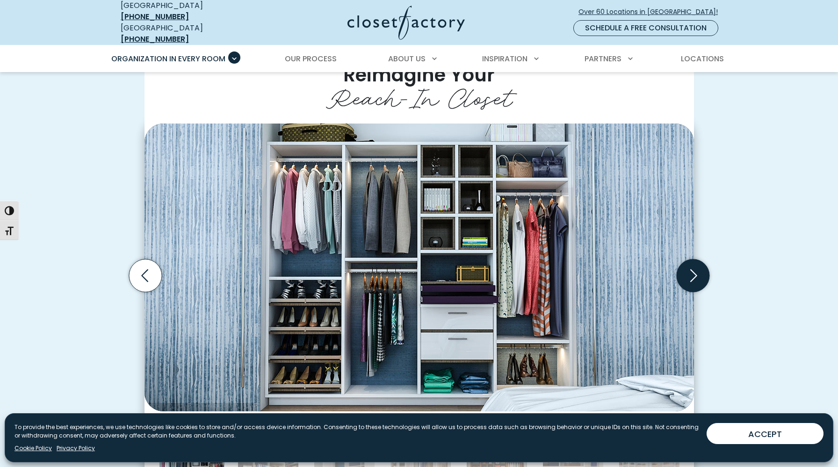
click at [700, 270] on icon "Next slide" at bounding box center [692, 275] width 33 height 33
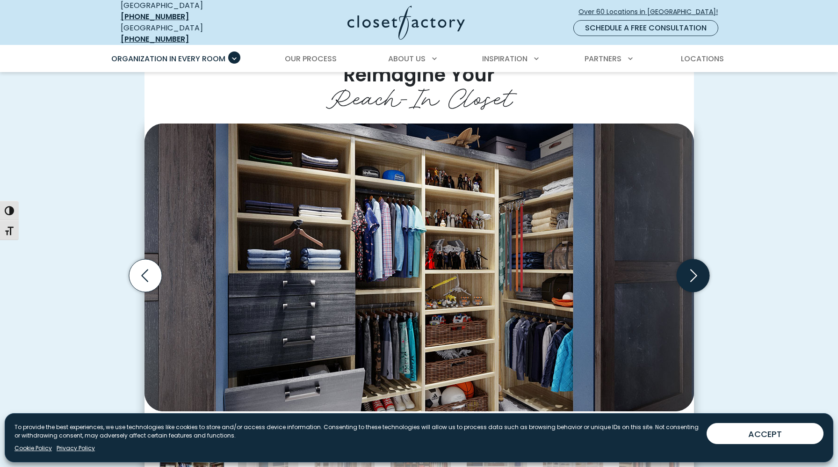
click at [700, 270] on icon "Next slide" at bounding box center [692, 275] width 33 height 33
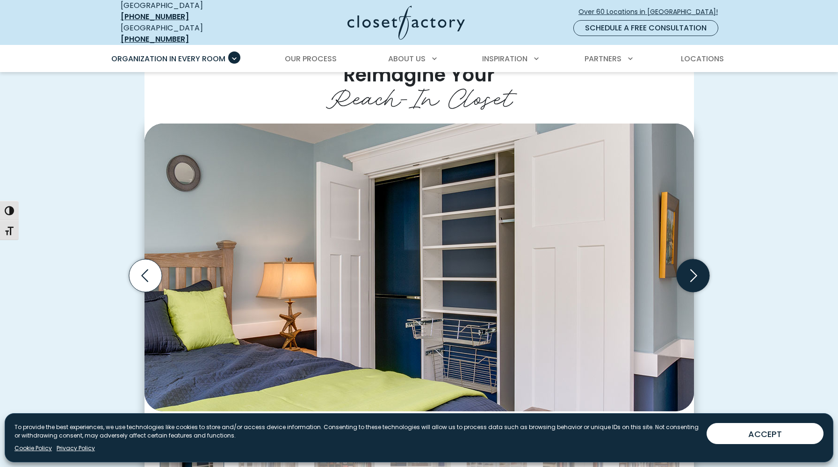
click at [700, 270] on icon "Next slide" at bounding box center [692, 275] width 33 height 33
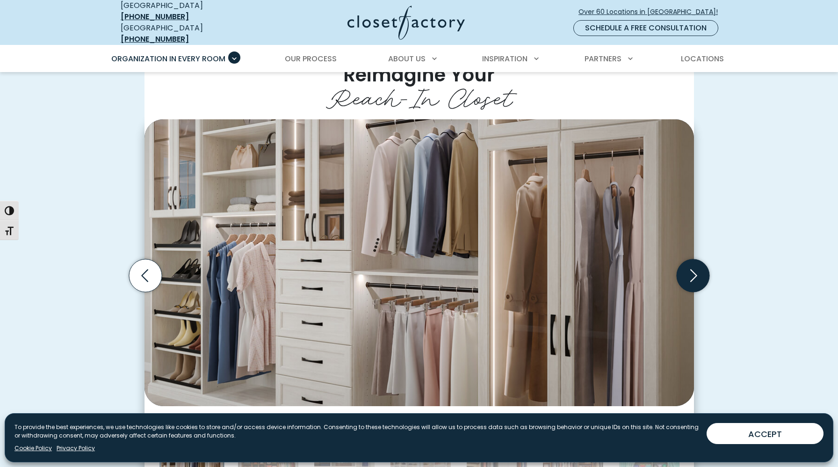
click at [700, 270] on icon "Next slide" at bounding box center [692, 275] width 33 height 33
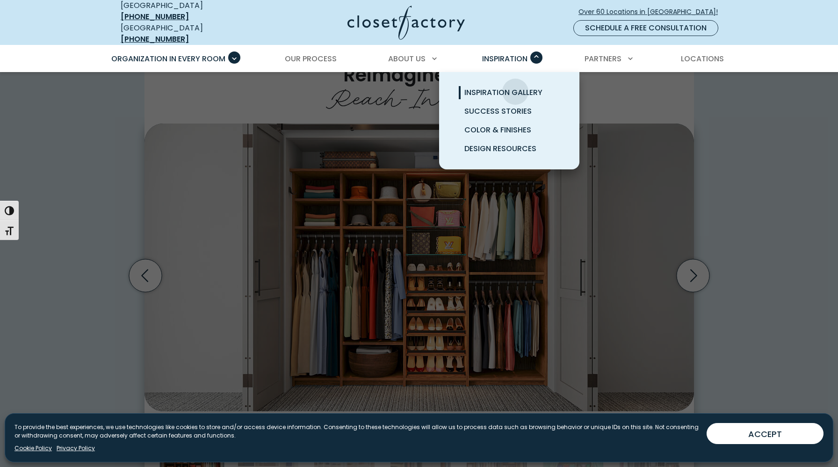
click at [515, 87] on span "Inspiration Gallery" at bounding box center [503, 92] width 78 height 11
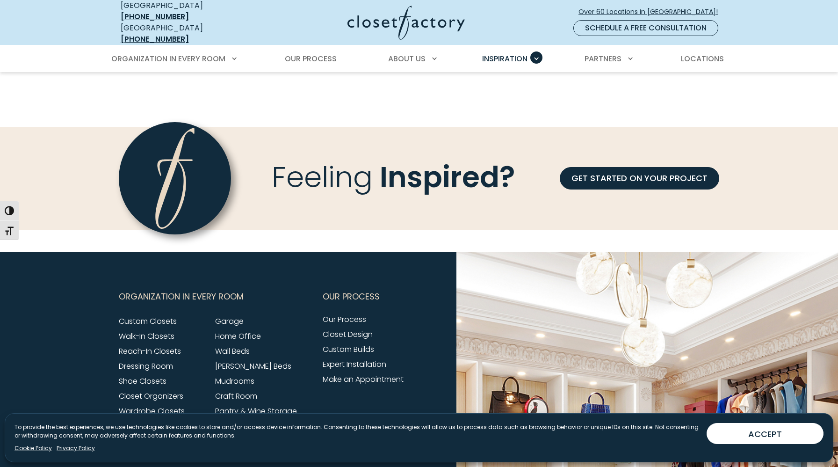
scroll to position [912, 0]
